Goal: Information Seeking & Learning: Understand process/instructions

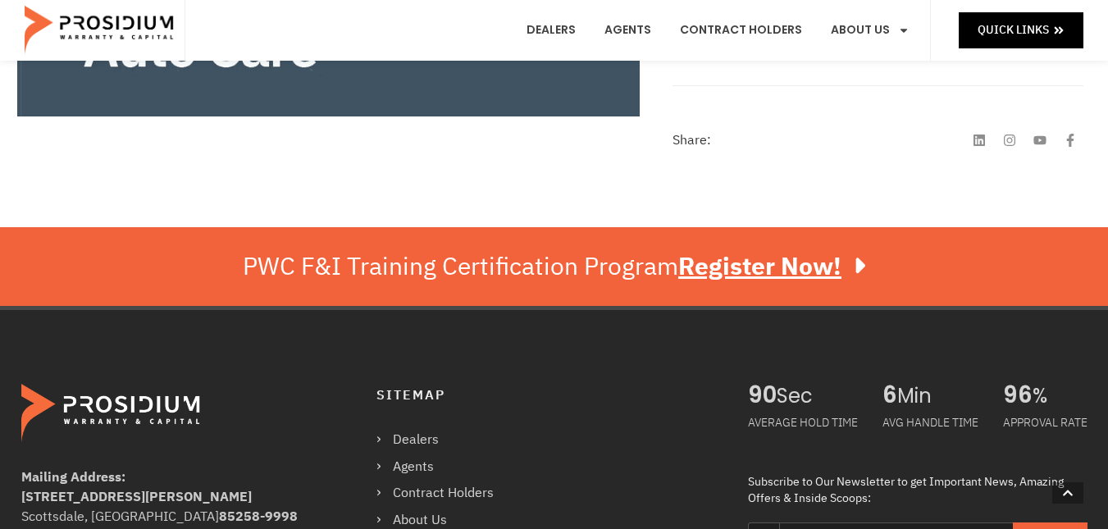
scroll to position [740, 0]
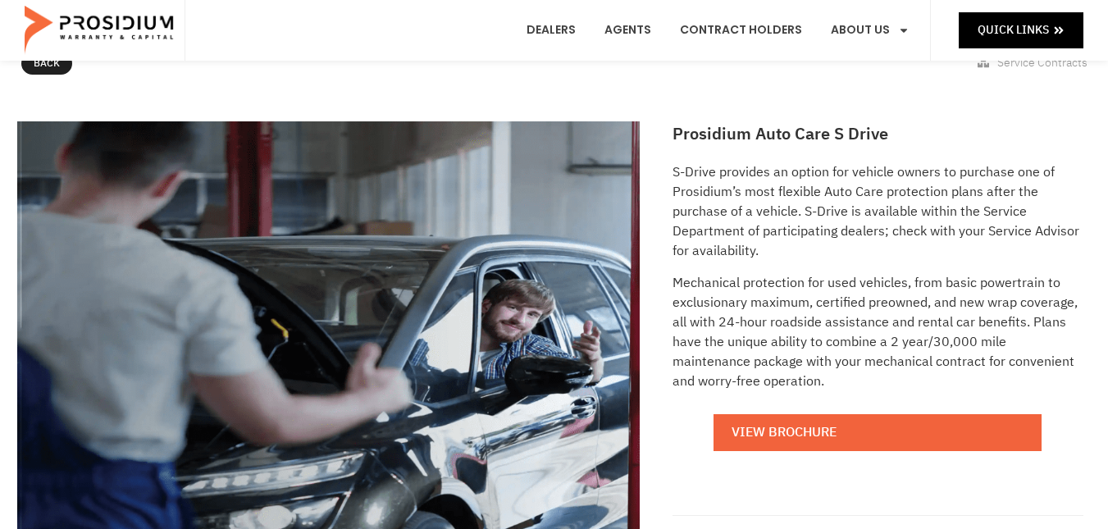
scroll to position [202, 0]
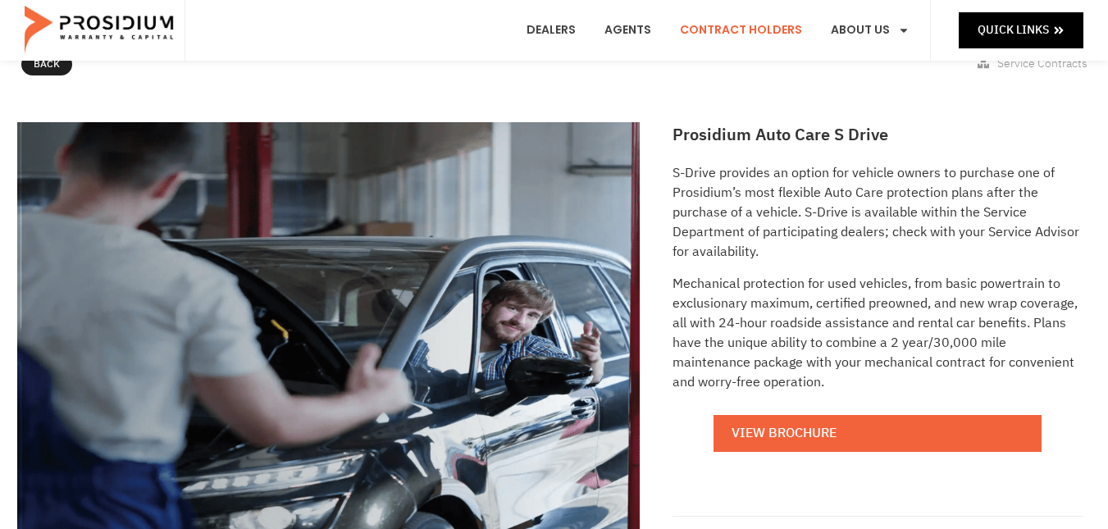
click at [731, 26] on link "Contract Holders" at bounding box center [740, 30] width 147 height 61
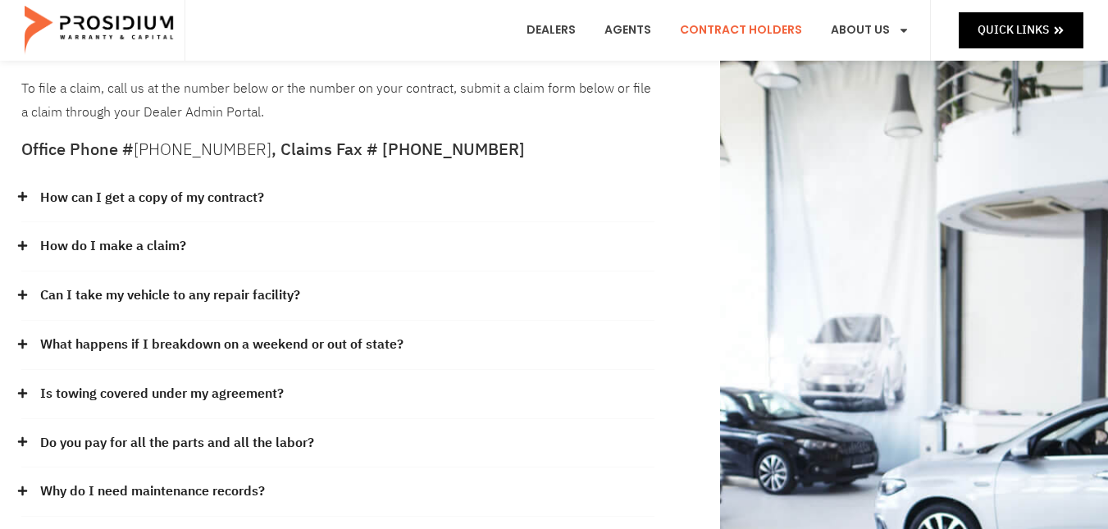
scroll to position [130, 0]
click at [207, 300] on link "Can I take my vehicle to any repair facility?" at bounding box center [170, 295] width 260 height 24
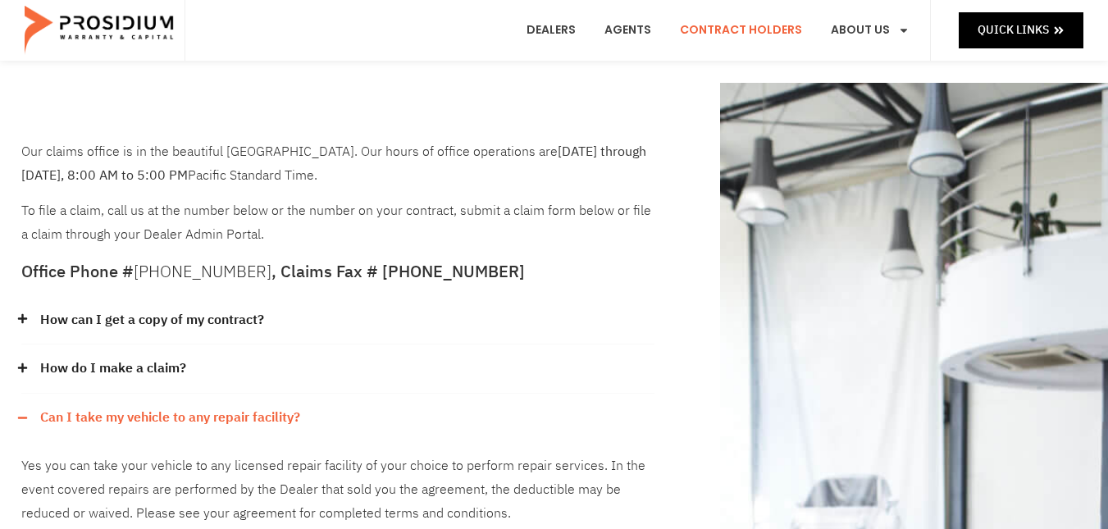
scroll to position [7, 0]
click at [224, 317] on link "How can I get a copy of my contract?" at bounding box center [152, 321] width 224 height 24
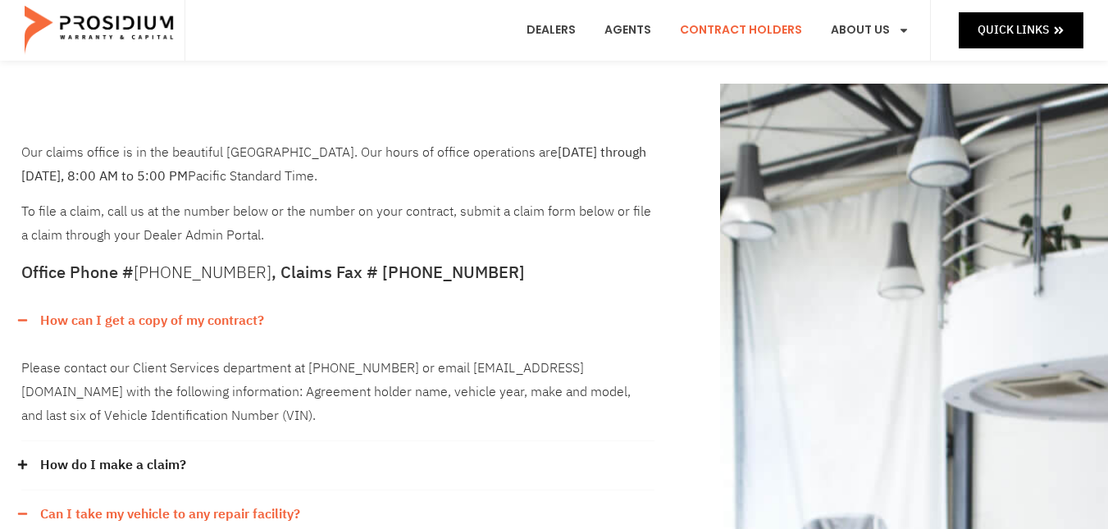
click at [367, 307] on div "How can I get a copy of my contract?" at bounding box center [337, 321] width 633 height 48
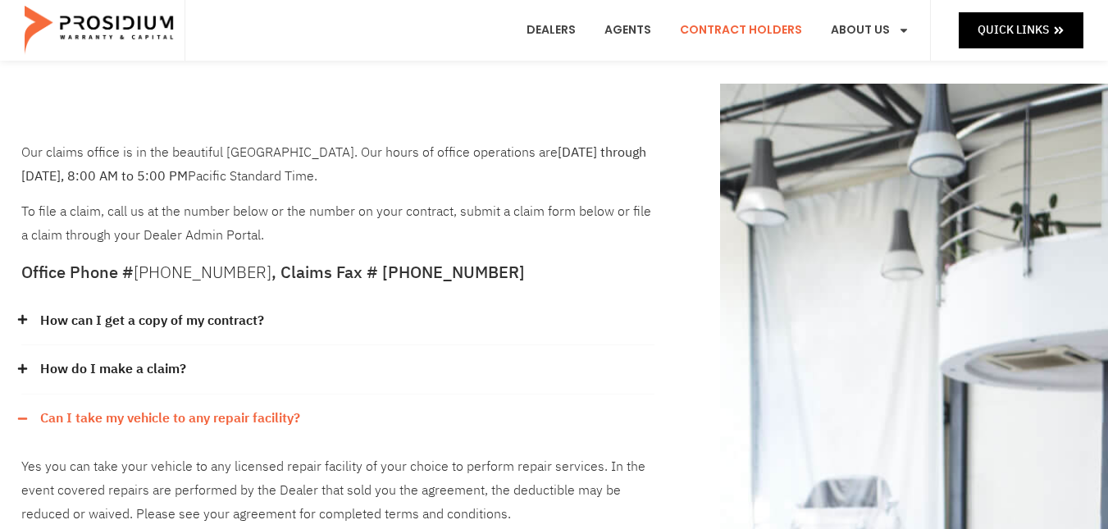
click at [232, 321] on link "How can I get a copy of my contract?" at bounding box center [152, 321] width 224 height 24
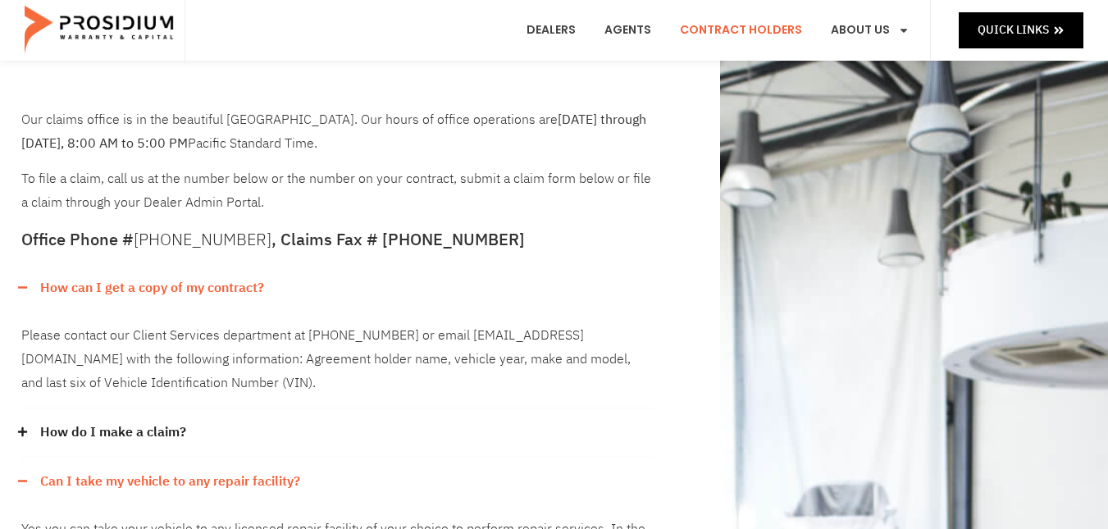
scroll to position [40, 0]
